Goal: Task Accomplishment & Management: Use online tool/utility

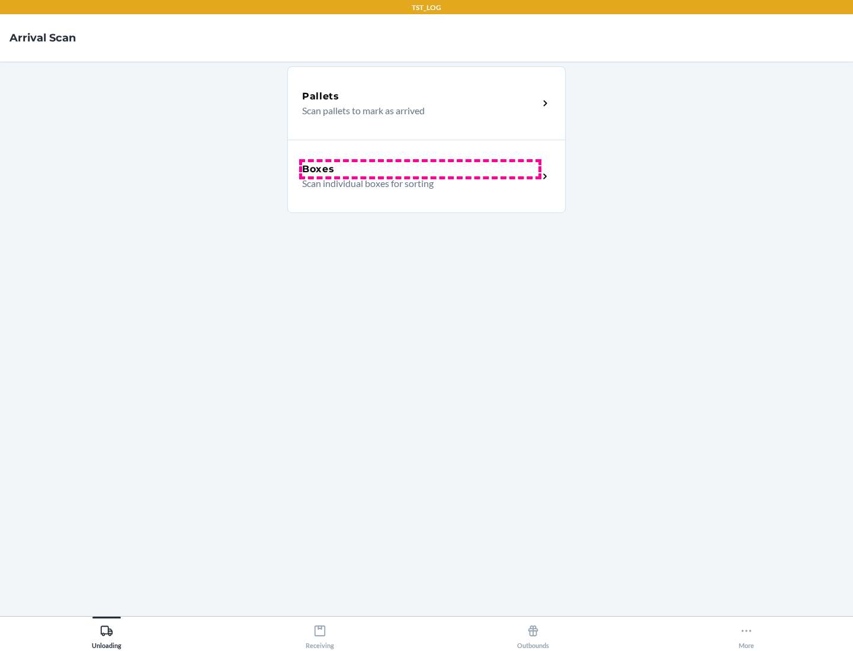
click at [420, 169] on div "Boxes" at bounding box center [420, 169] width 236 height 14
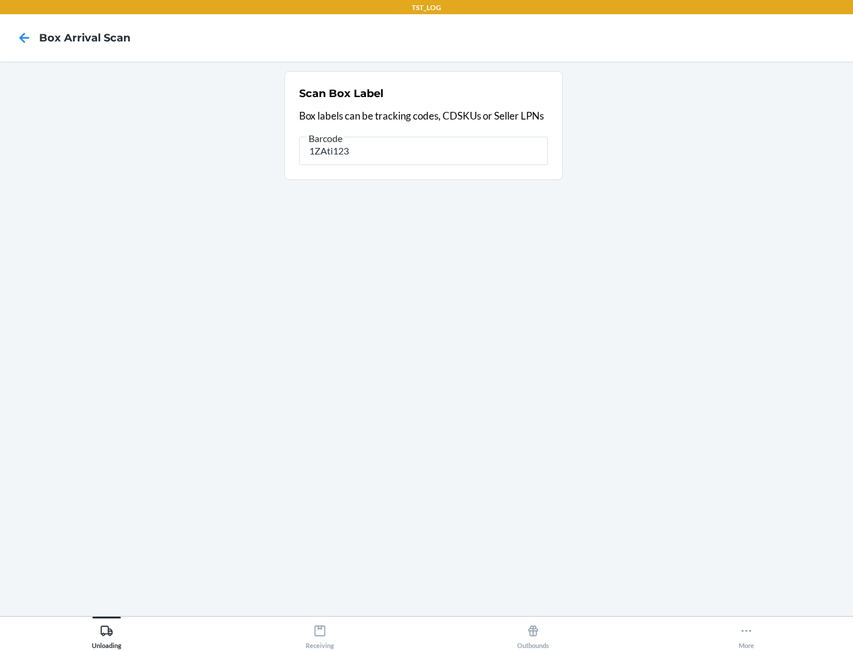
type input "1ZAti123"
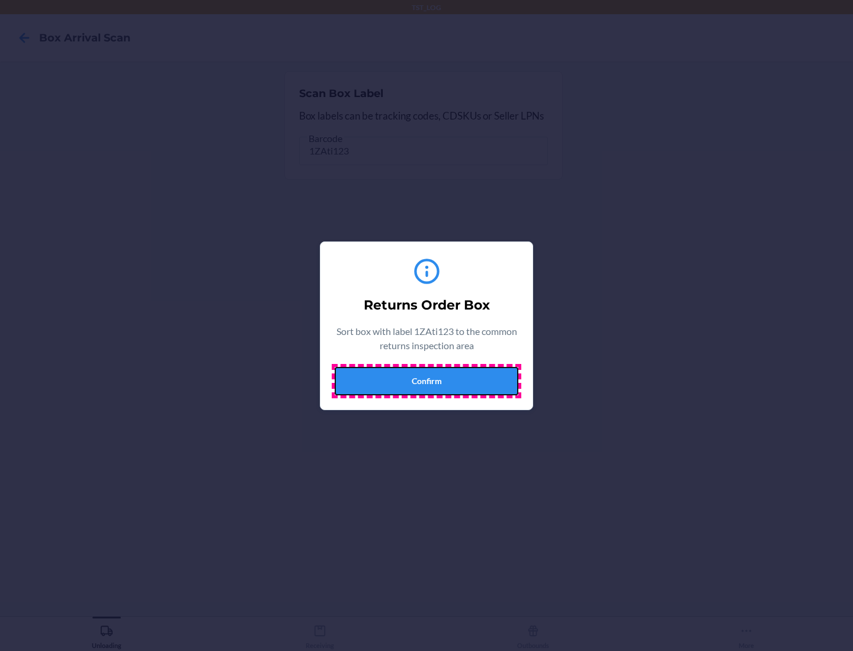
click at [426, 381] on button "Confirm" at bounding box center [427, 381] width 184 height 28
